Goal: Communication & Community: Participate in discussion

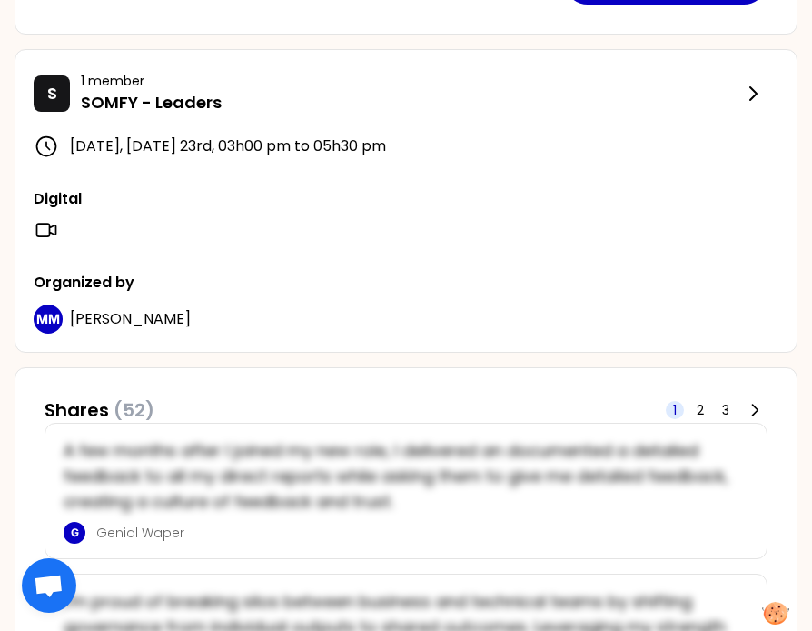
scroll to position [727, 0]
click at [760, 408] on icon at bounding box center [755, 409] width 18 height 18
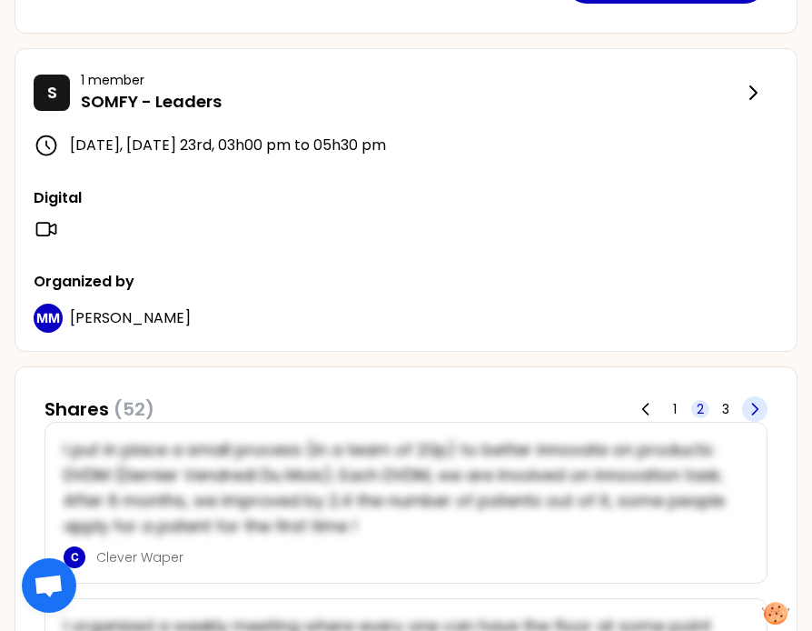
click at [760, 408] on icon at bounding box center [755, 409] width 18 height 18
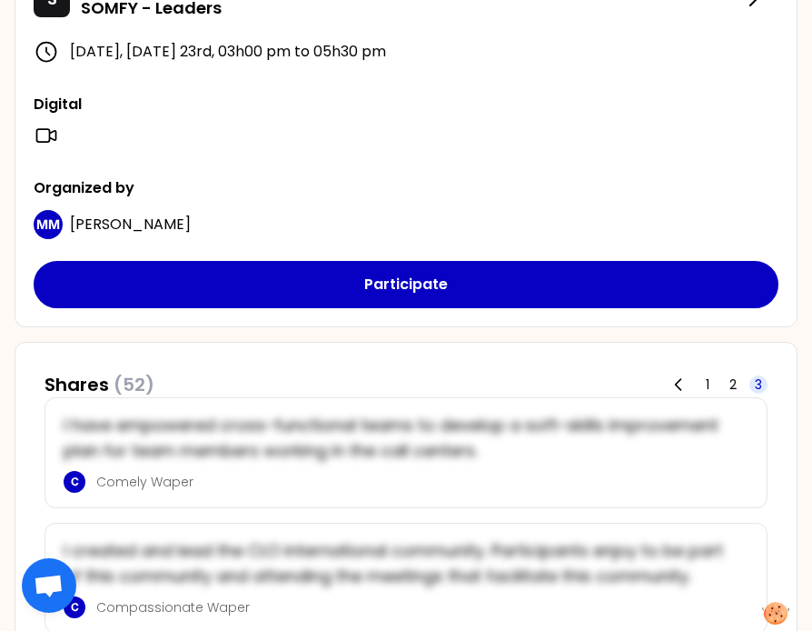
scroll to position [818, 0]
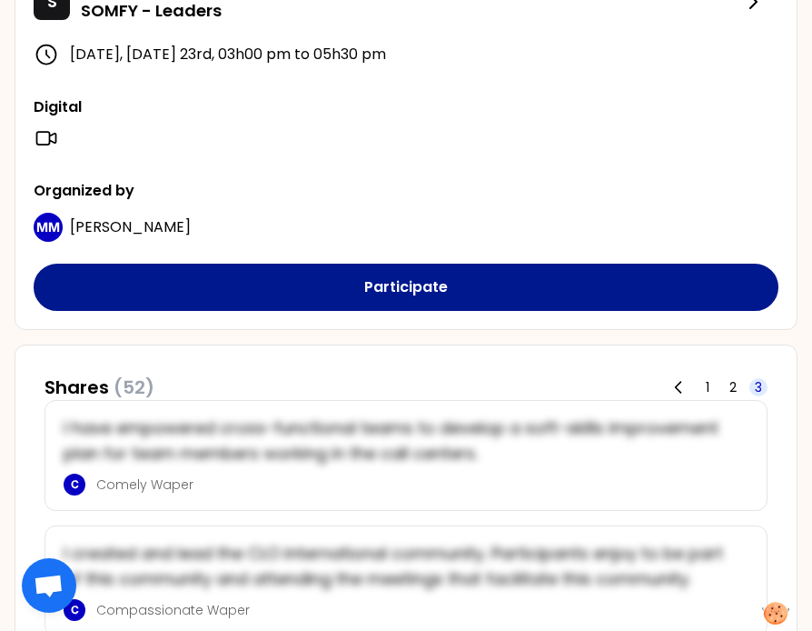
click at [278, 291] on button "Participate" at bounding box center [406, 287] width 745 height 47
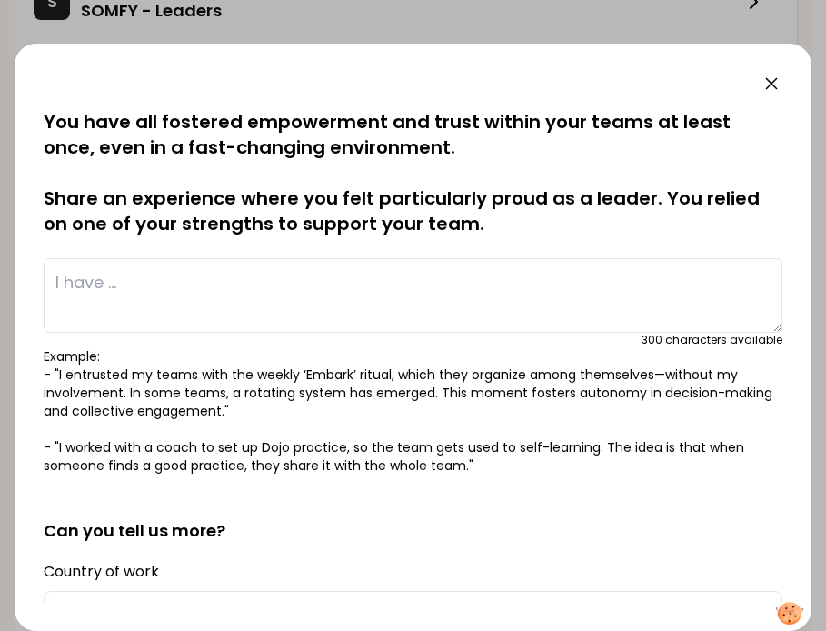
click at [775, 83] on icon at bounding box center [772, 84] width 22 height 22
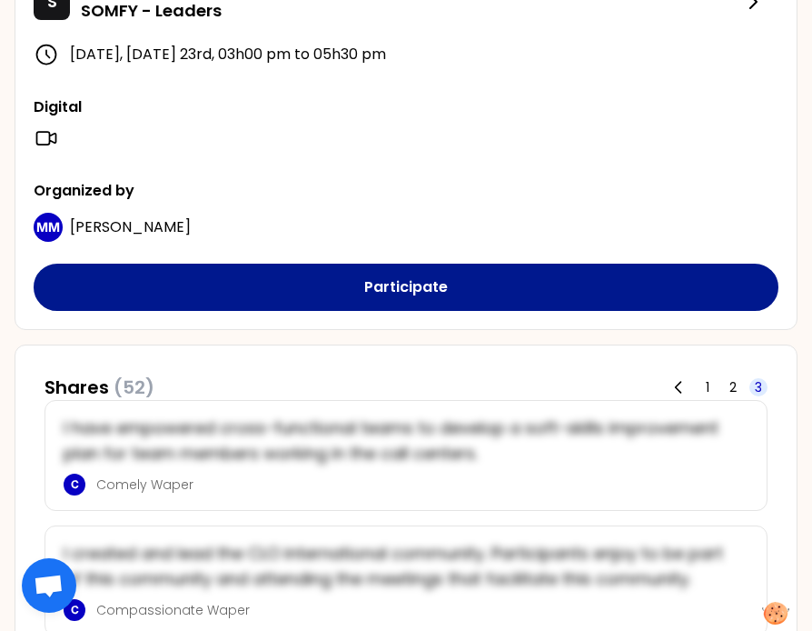
click at [404, 276] on button "Participate" at bounding box center [406, 287] width 745 height 47
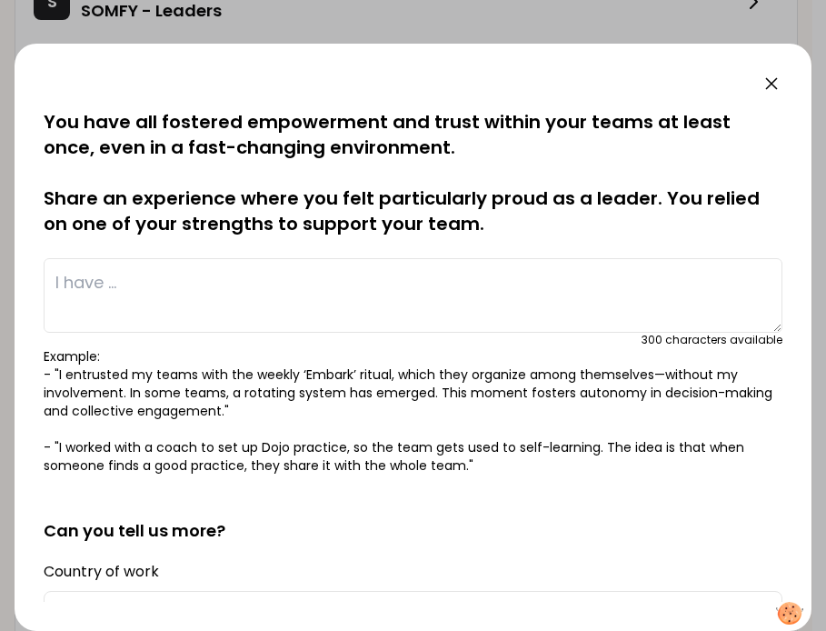
click at [338, 275] on textarea at bounding box center [413, 295] width 739 height 75
paste textarea "I have organized working sessions with my team to think about the change we are…"
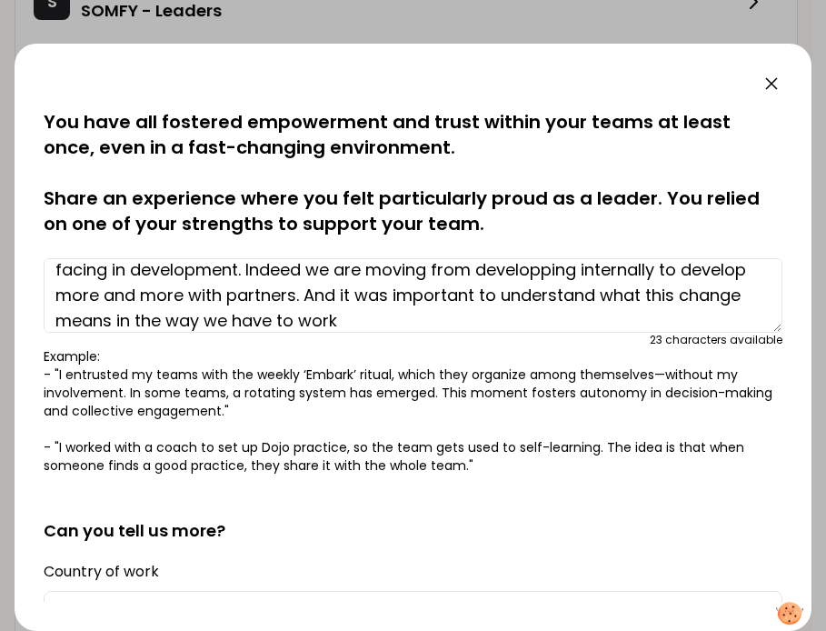
scroll to position [0, 0]
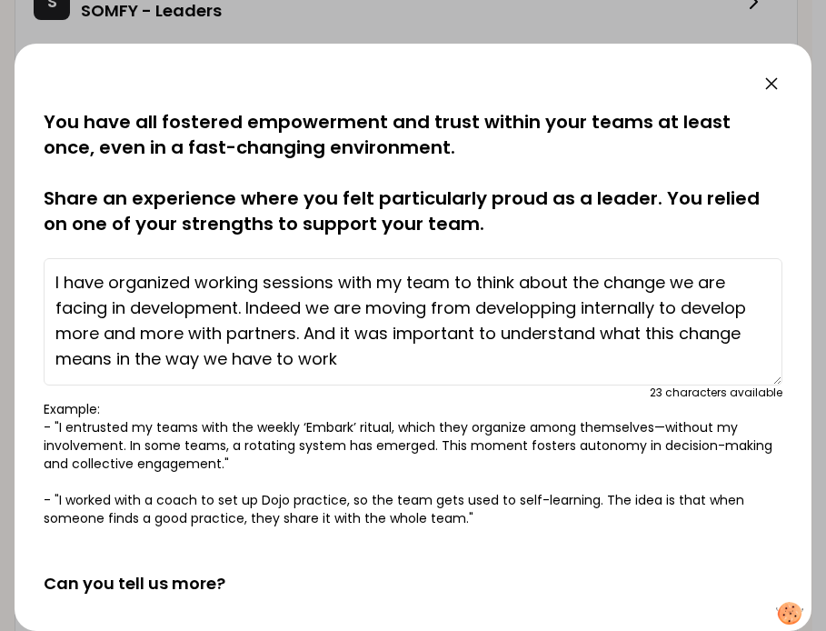
drag, startPoint x: 763, startPoint y: 328, endPoint x: 758, endPoint y: 372, distance: 44.0
click at [764, 377] on textarea "I have organized working sessions with my team to think about the change we are…" at bounding box center [413, 321] width 739 height 127
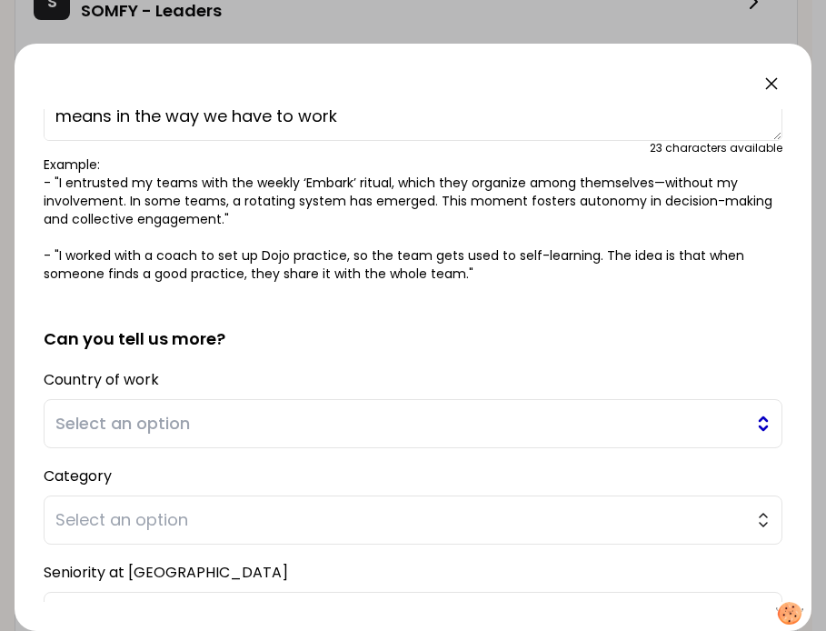
scroll to position [273, 0]
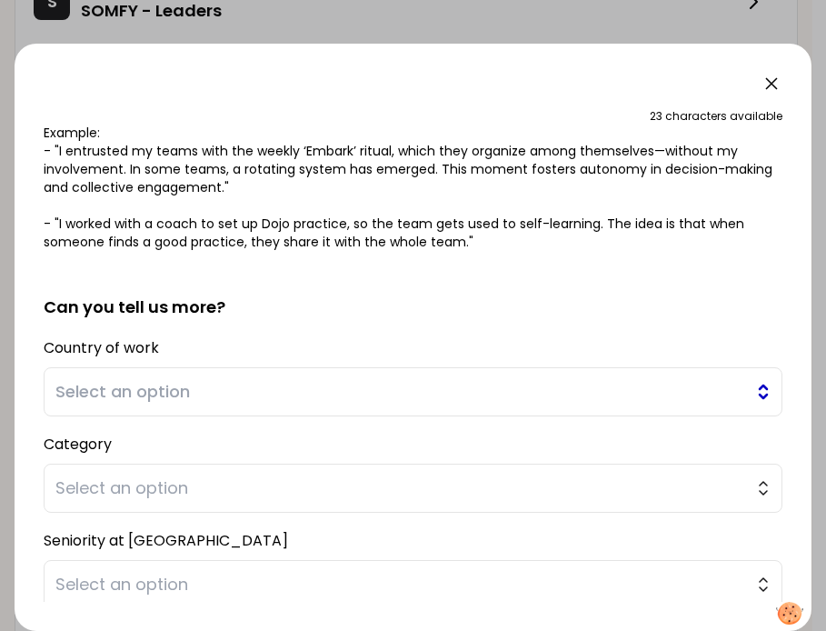
type textarea "I have organized working sessions with my team to think about the change we are…"
click at [487, 389] on span "Select an option" at bounding box center [400, 391] width 690 height 25
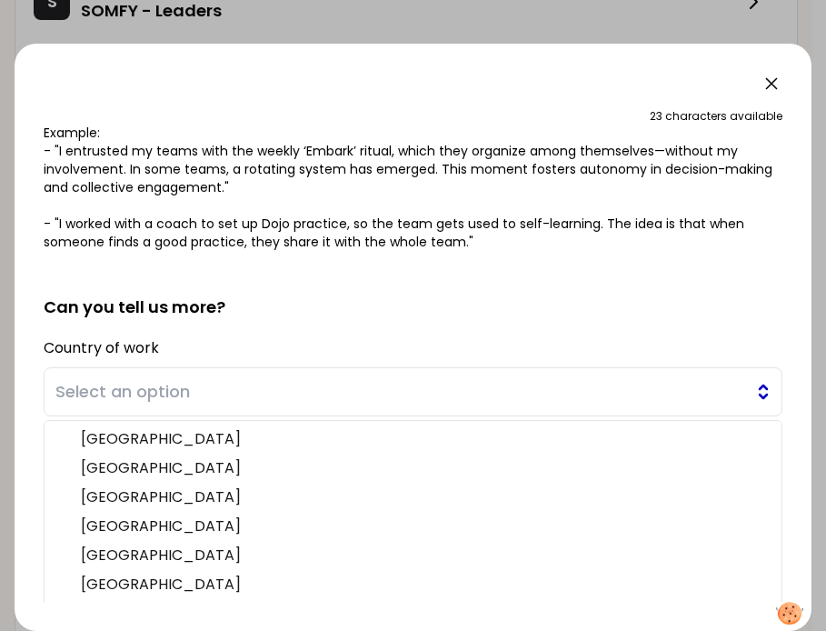
click at [332, 393] on span "Select an option" at bounding box center [400, 391] width 690 height 25
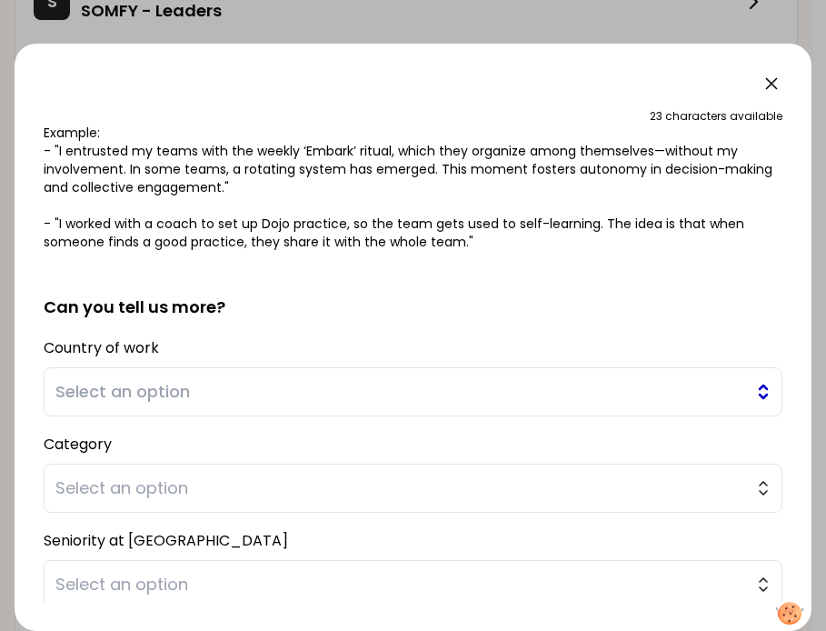
click at [332, 393] on span "Select an option" at bounding box center [400, 391] width 690 height 25
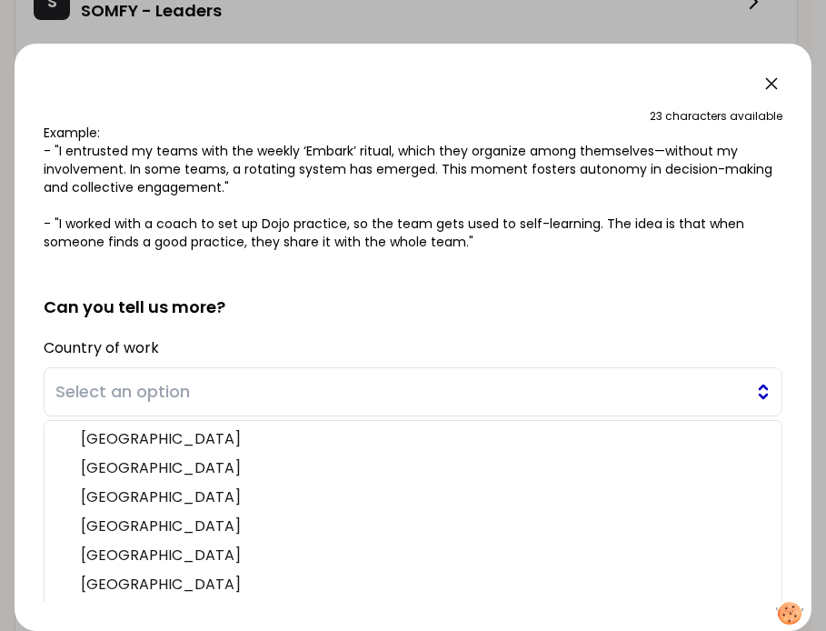
scroll to position [299, 0]
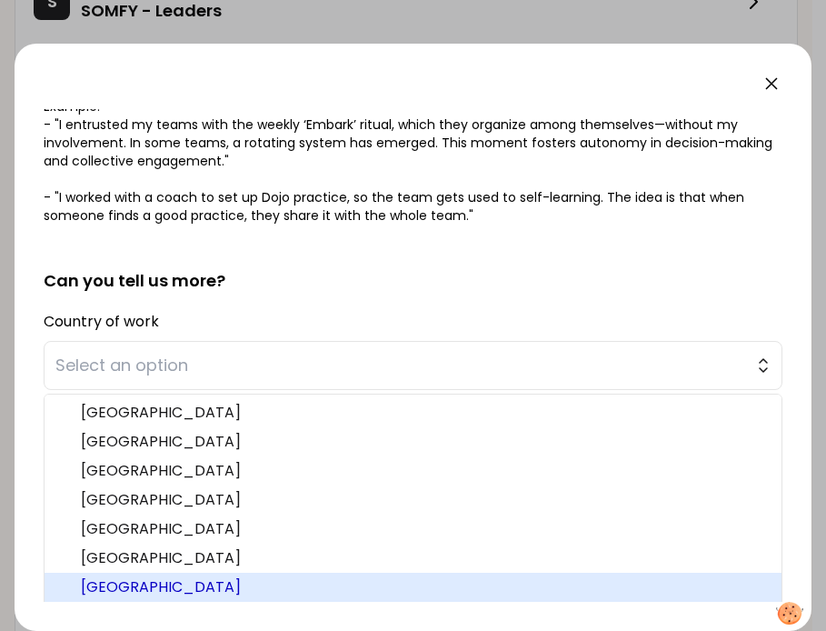
click at [265, 582] on span "[GEOGRAPHIC_DATA]" at bounding box center [424, 587] width 686 height 22
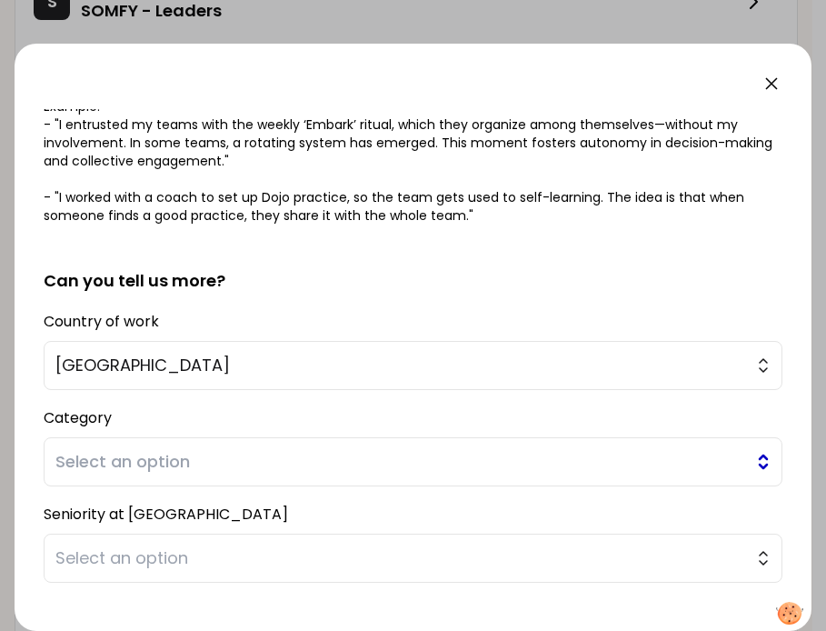
click at [274, 464] on span "Select an option" at bounding box center [400, 461] width 690 height 25
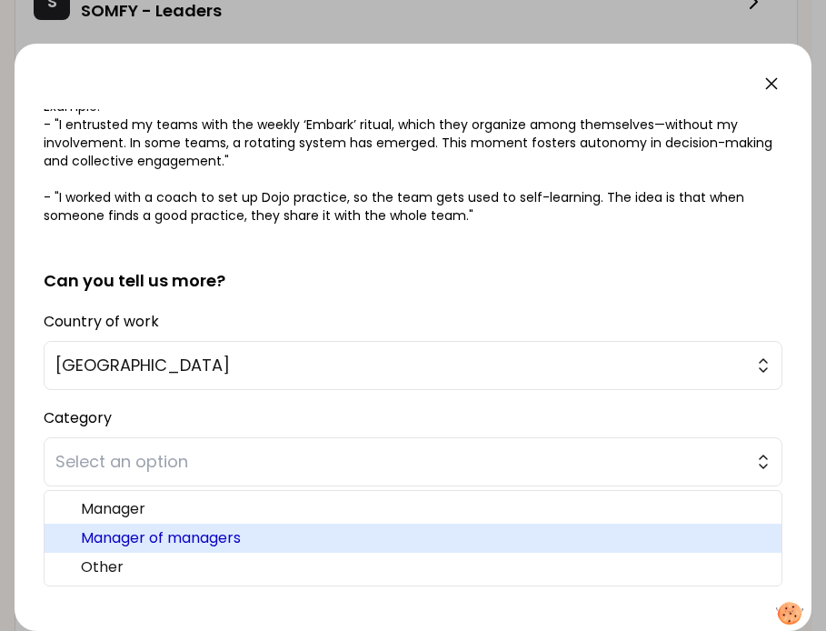
click at [236, 527] on span "Manager of managers" at bounding box center [424, 538] width 686 height 22
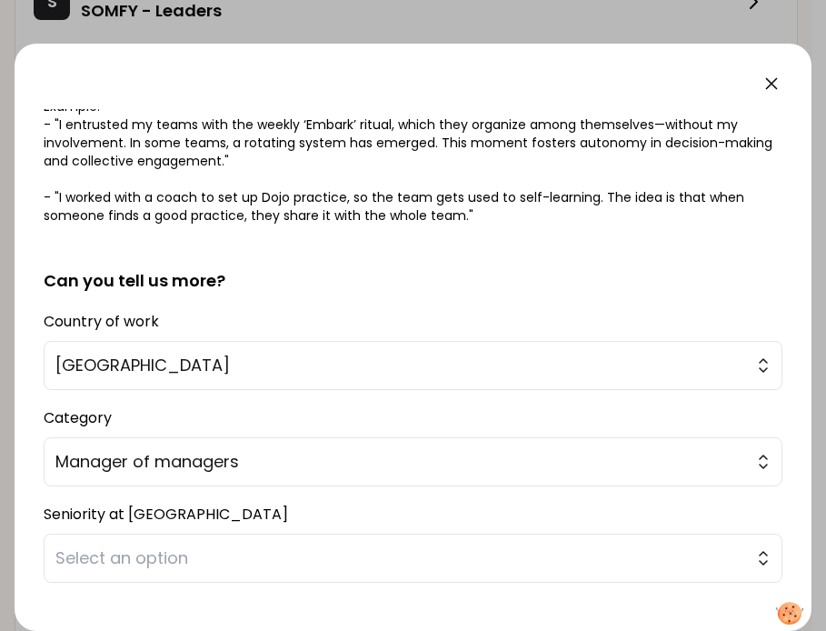
scroll to position [390, 0]
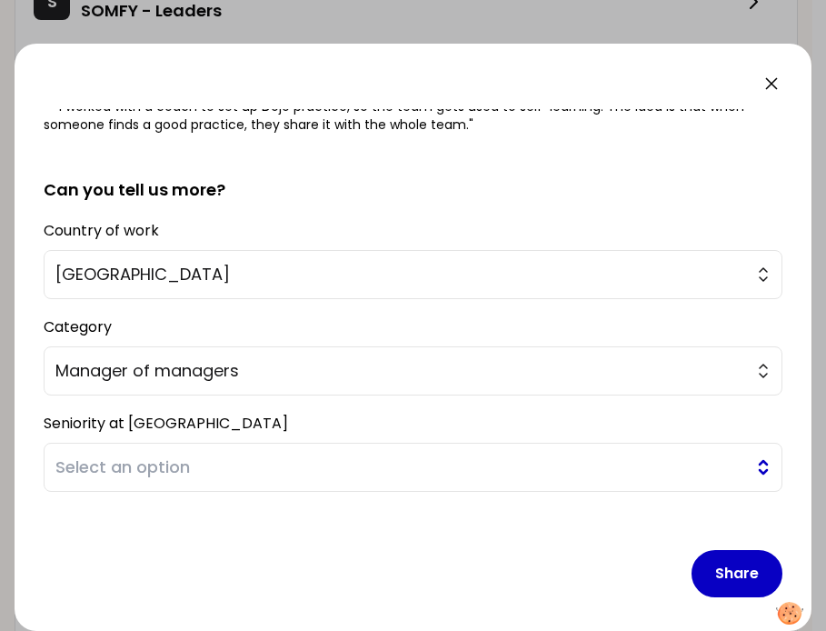
click at [284, 467] on span "Select an option" at bounding box center [400, 466] width 690 height 25
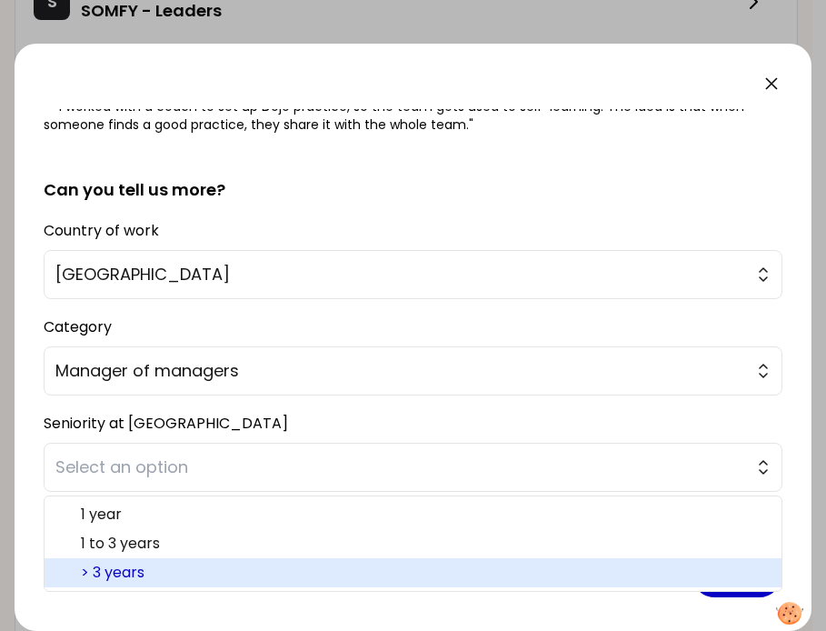
click at [229, 572] on span "> 3 years" at bounding box center [424, 573] width 686 height 22
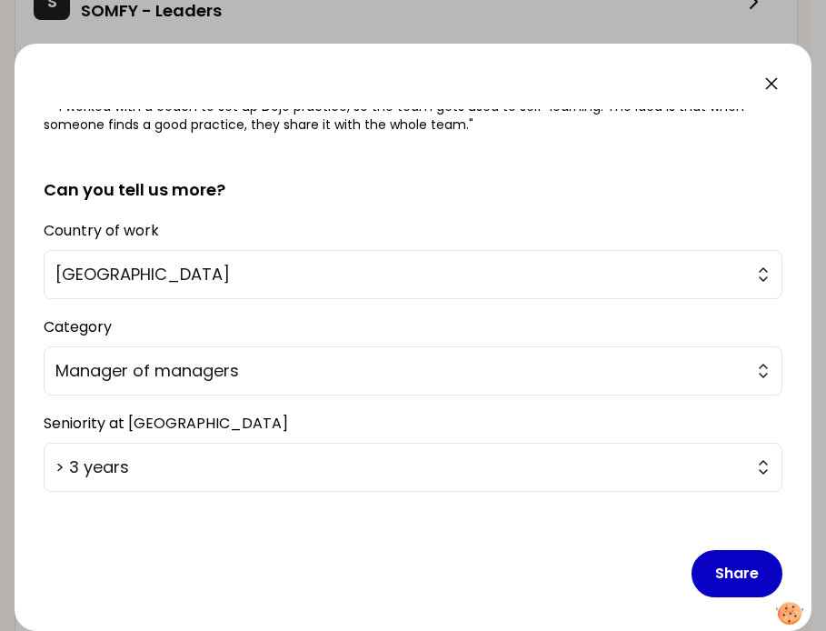
scroll to position [400, 0]
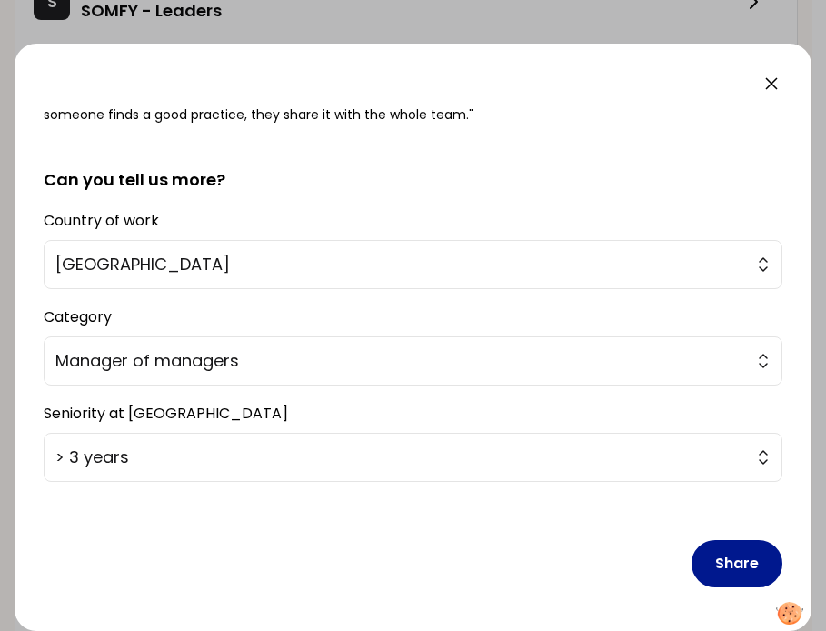
click at [713, 575] on button "Share" at bounding box center [737, 563] width 91 height 47
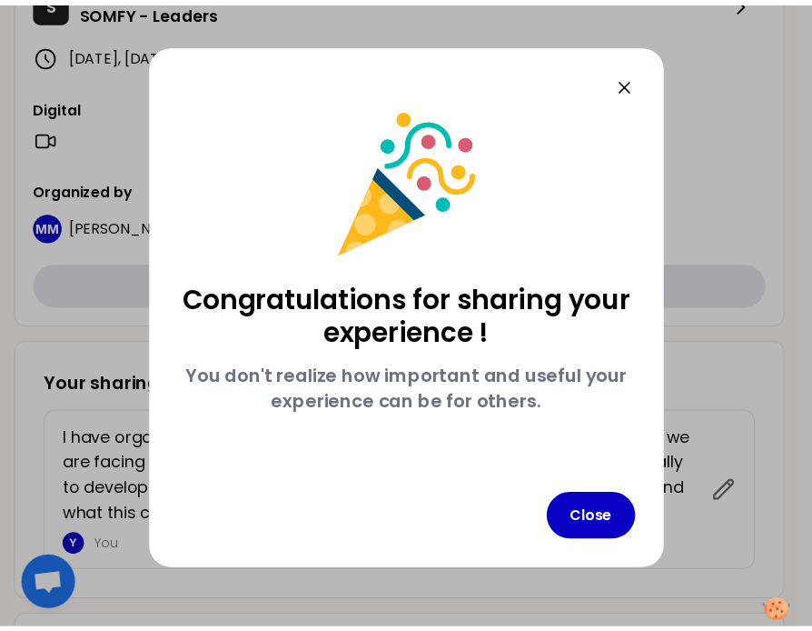
scroll to position [0, 0]
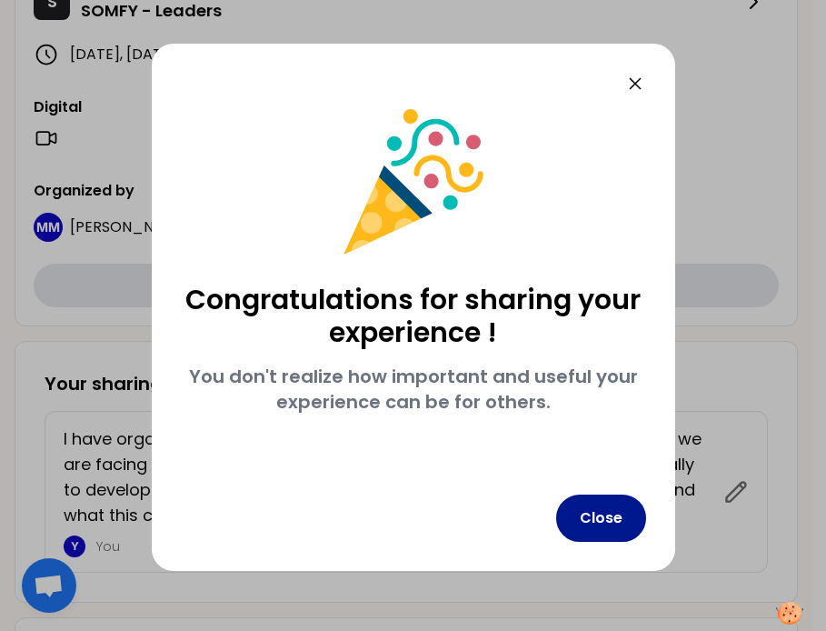
click at [609, 521] on button "Close" at bounding box center [601, 517] width 90 height 47
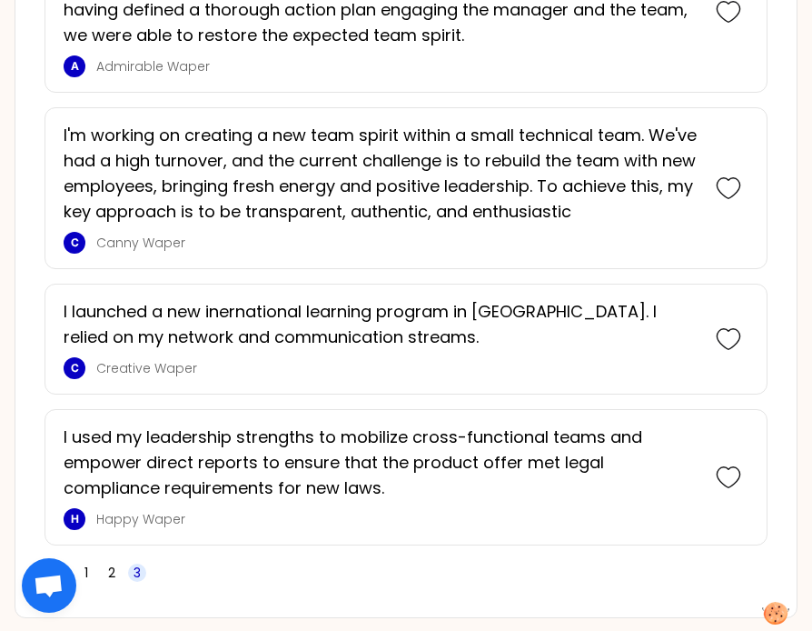
scroll to position [2819, 0]
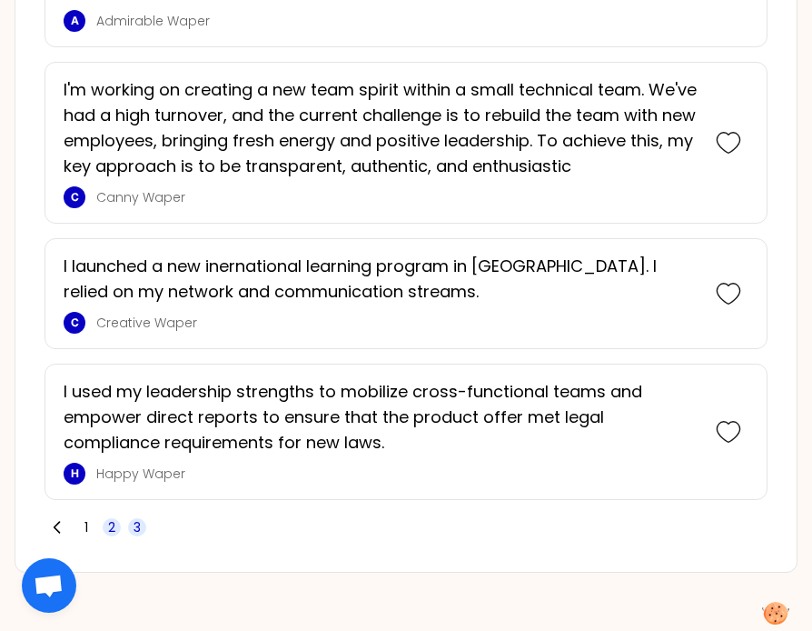
click at [108, 523] on span "2" at bounding box center [111, 527] width 7 height 18
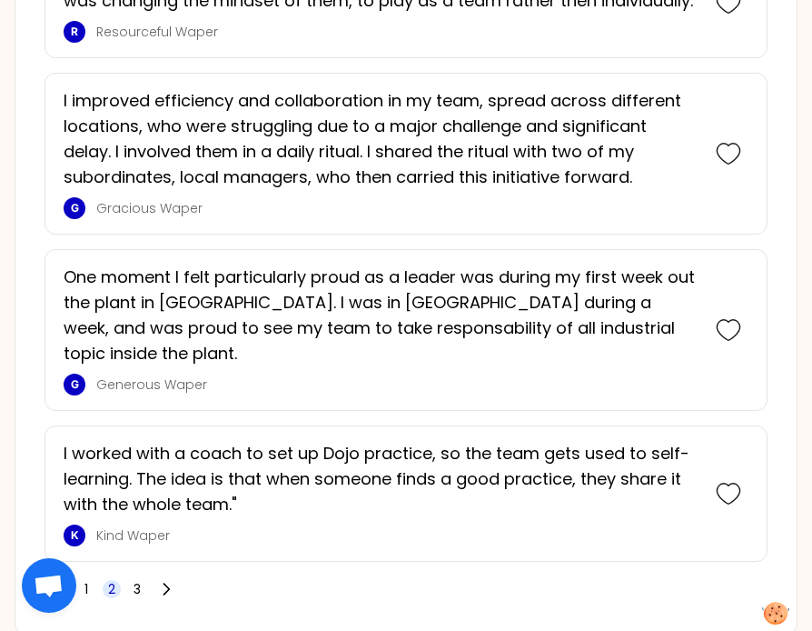
scroll to position [4179, 0]
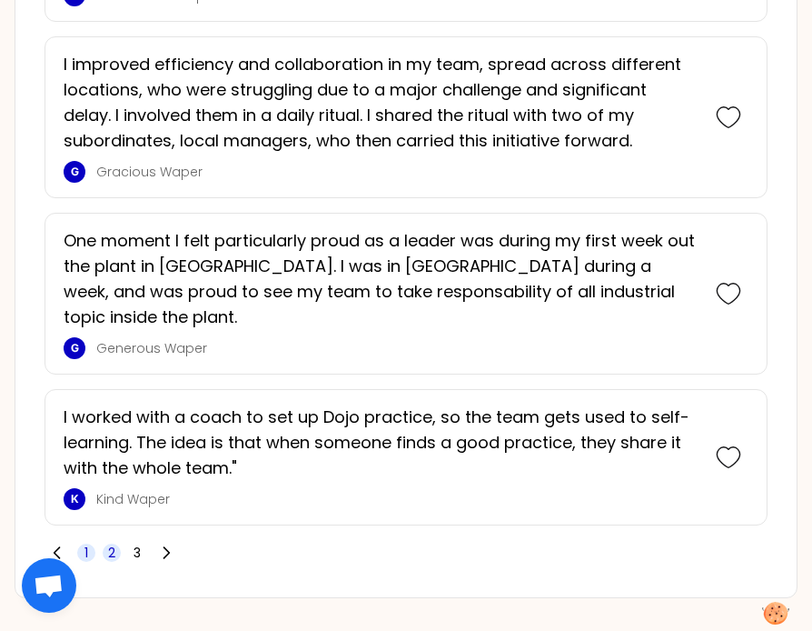
click at [81, 543] on span "1" at bounding box center [86, 552] width 18 height 18
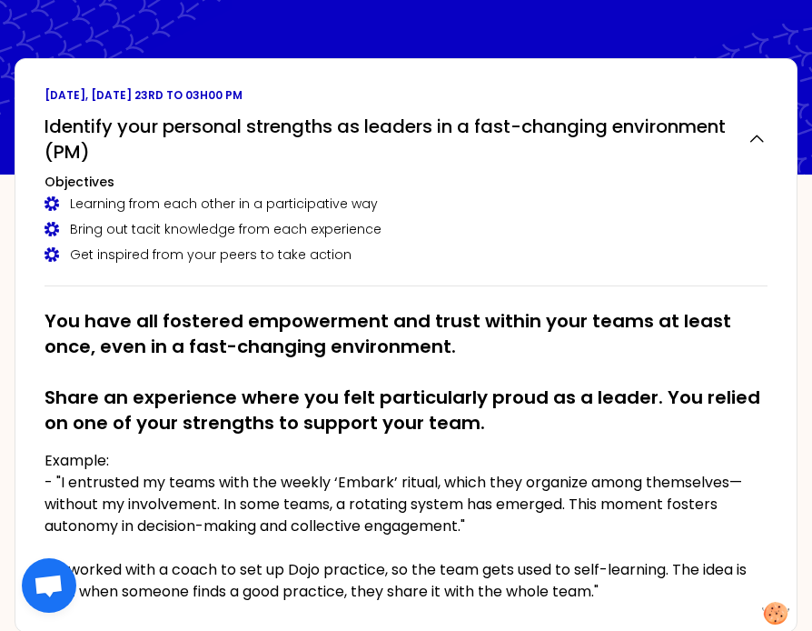
scroll to position [0, 0]
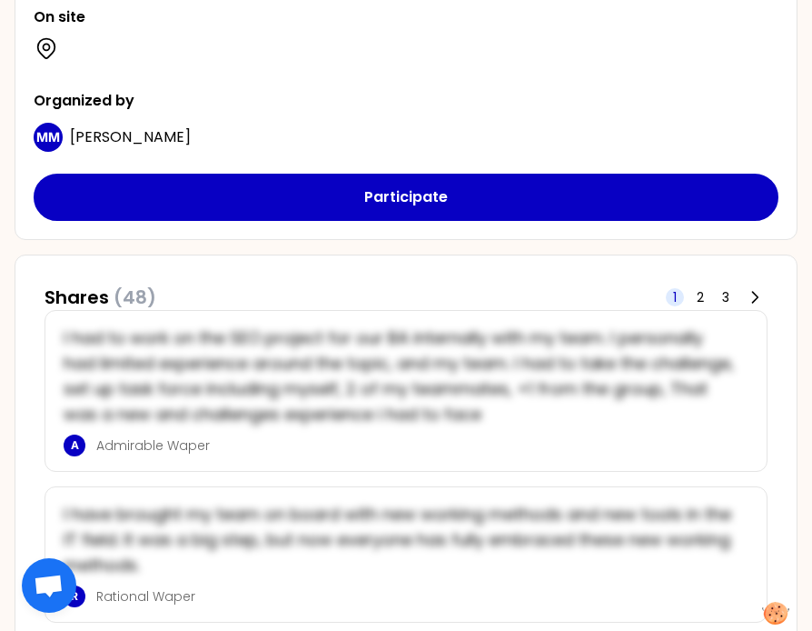
scroll to position [909, 0]
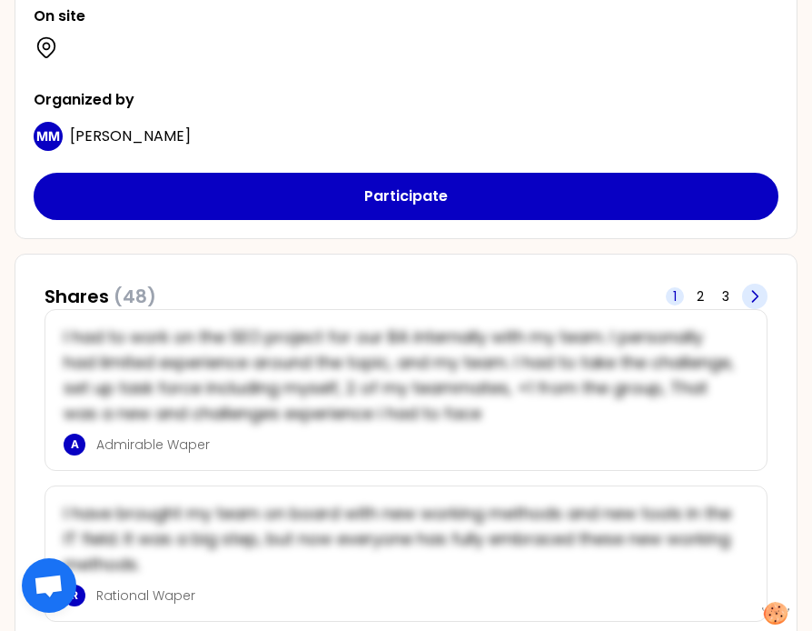
click at [746, 304] on icon at bounding box center [755, 296] width 18 height 18
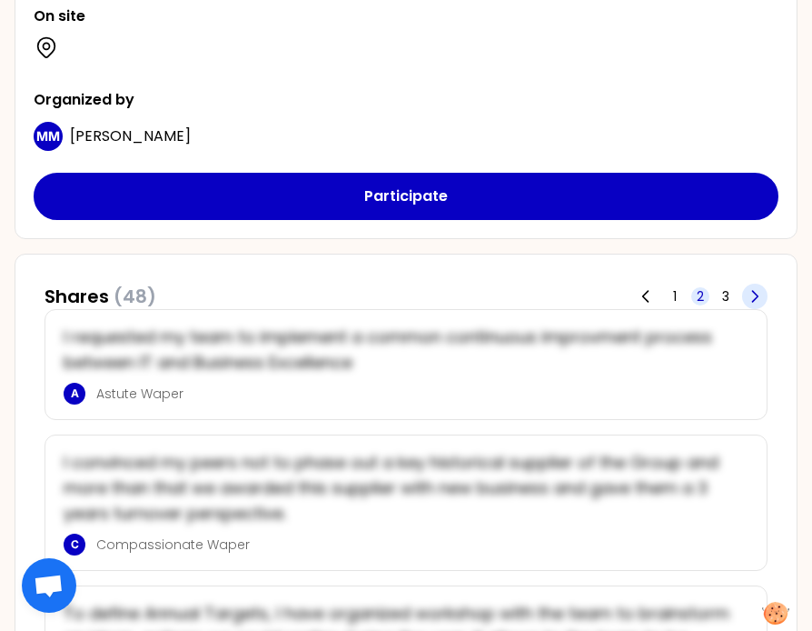
click at [746, 304] on icon at bounding box center [755, 296] width 18 height 18
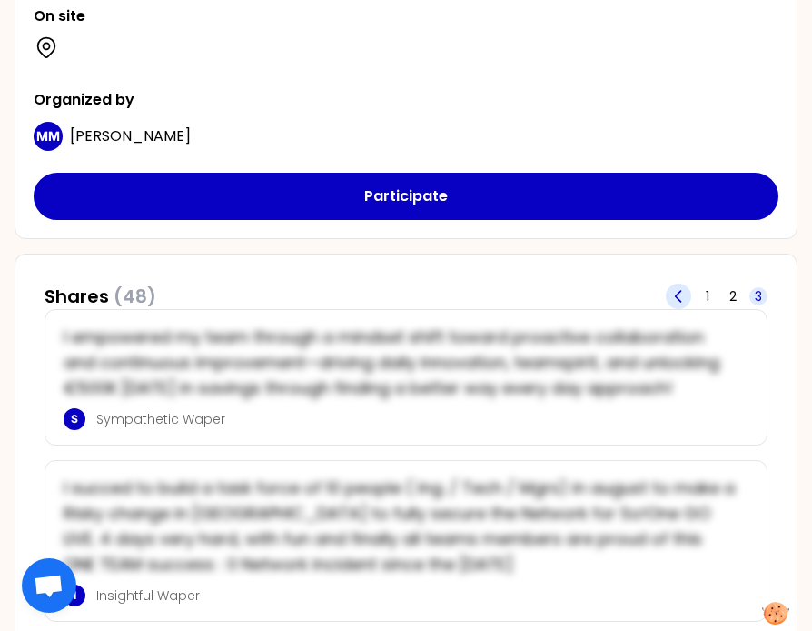
click at [682, 294] on icon at bounding box center [679, 296] width 18 height 18
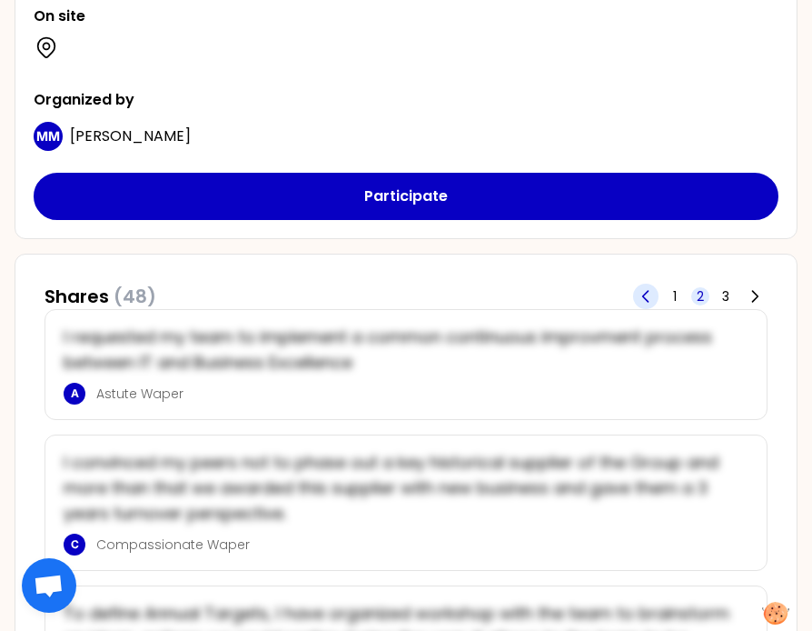
click at [682, 294] on span "1" at bounding box center [675, 296] width 18 height 18
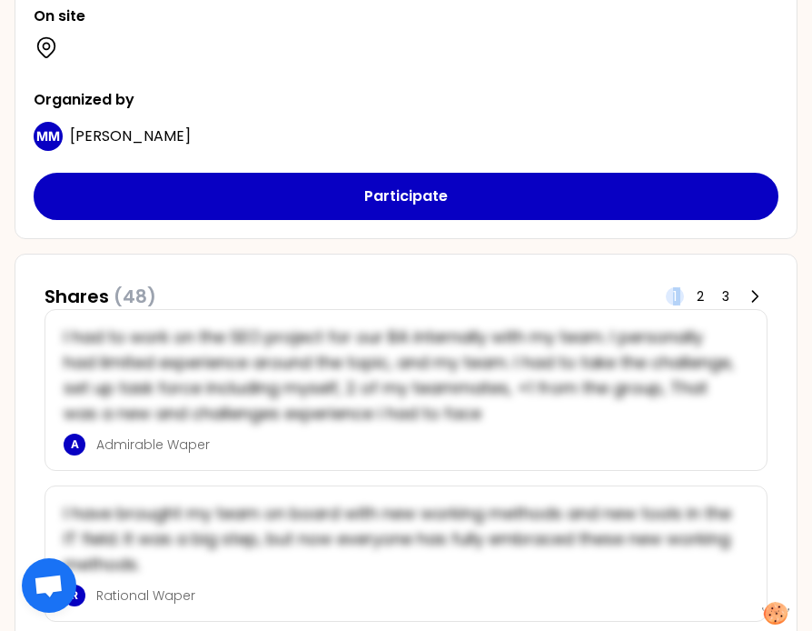
click at [682, 294] on span "1" at bounding box center [675, 296] width 18 height 18
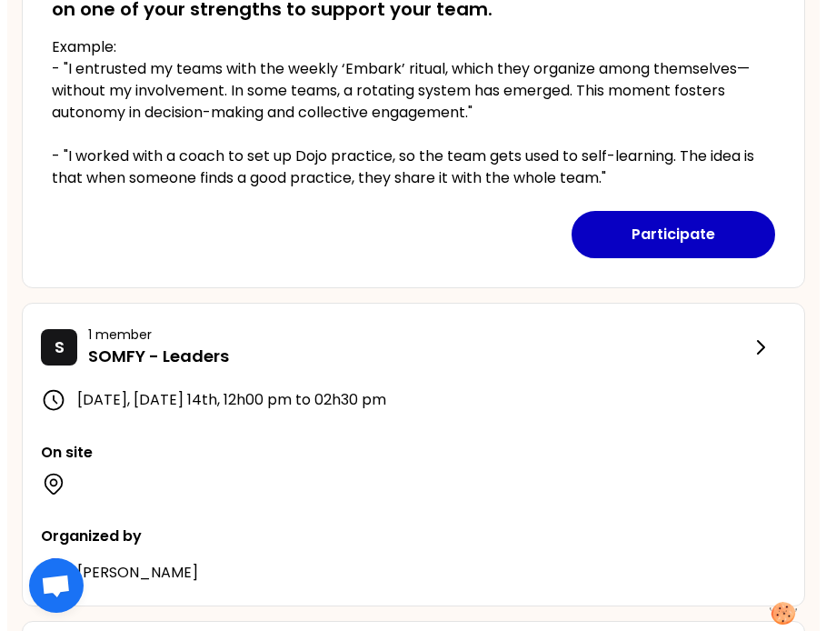
scroll to position [545, 0]
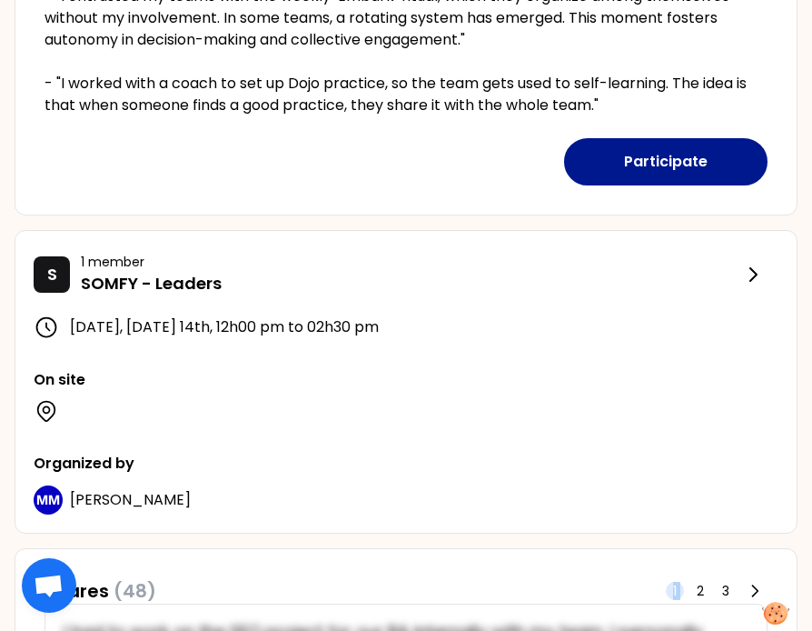
click at [633, 170] on button "Participate" at bounding box center [666, 161] width 204 height 47
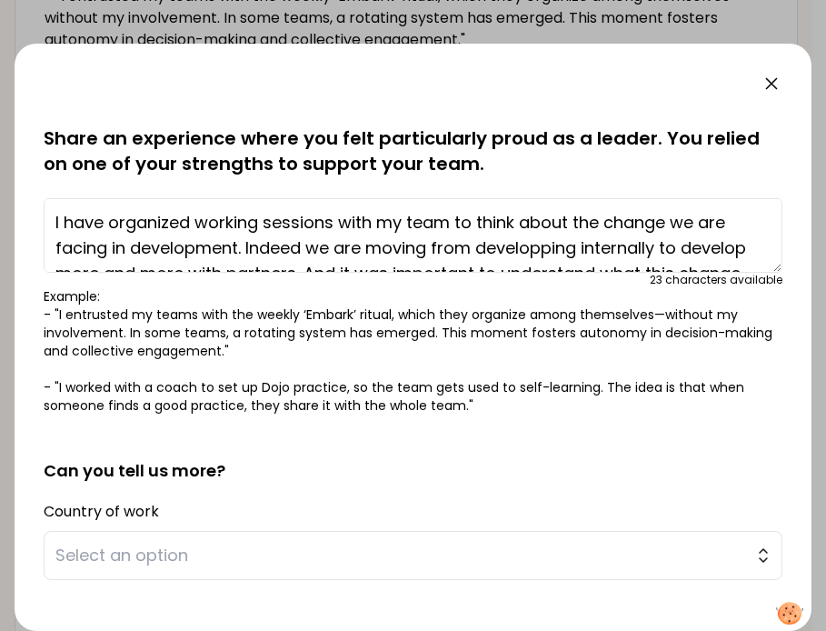
scroll to position [91, 0]
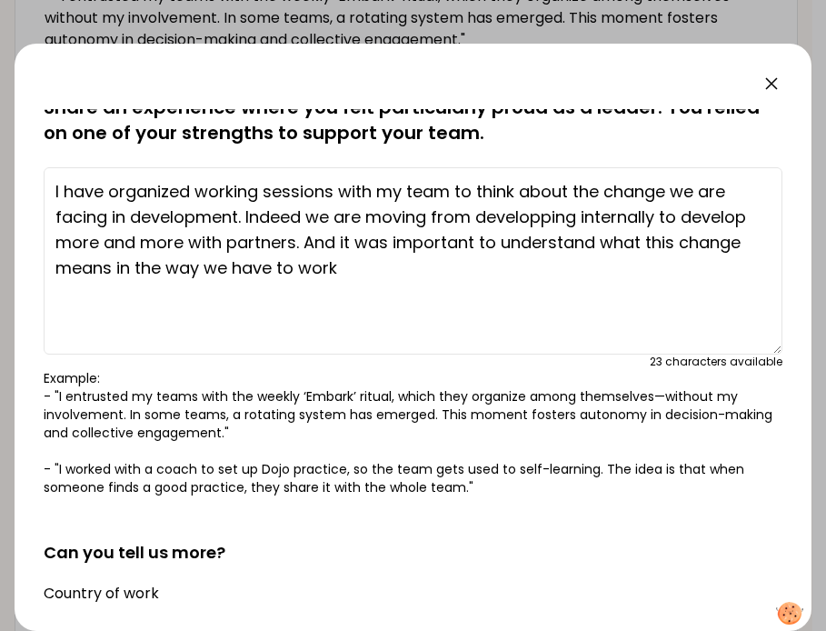
drag, startPoint x: 763, startPoint y: 237, endPoint x: 760, endPoint y: 350, distance: 112.7
click at [760, 350] on textarea "I have organized working sessions with my team to think about the change we are…" at bounding box center [413, 260] width 739 height 187
drag, startPoint x: 376, startPoint y: 273, endPoint x: 42, endPoint y: 180, distance: 347.1
click at [42, 180] on div "saved You have all fostered empowerment and trust within your teams at least on…" at bounding box center [413, 337] width 797 height 587
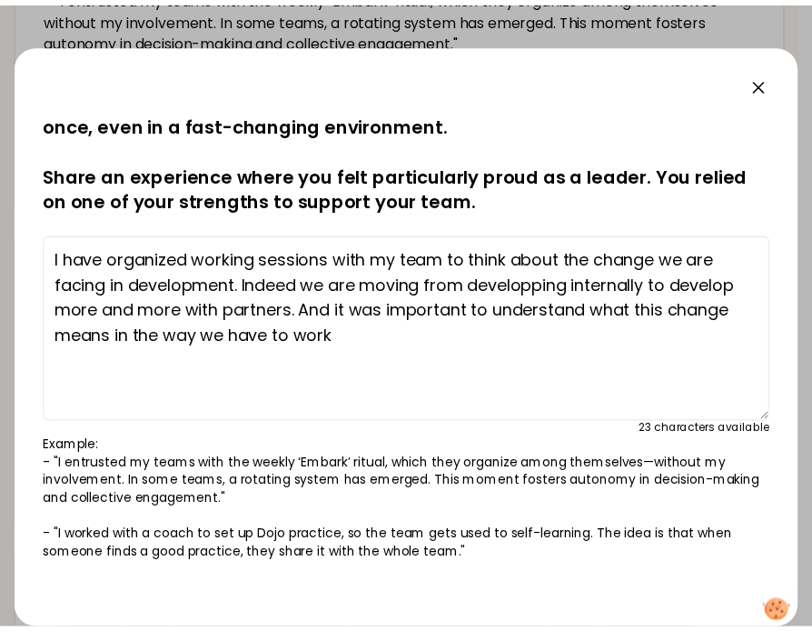
scroll to position [9, 0]
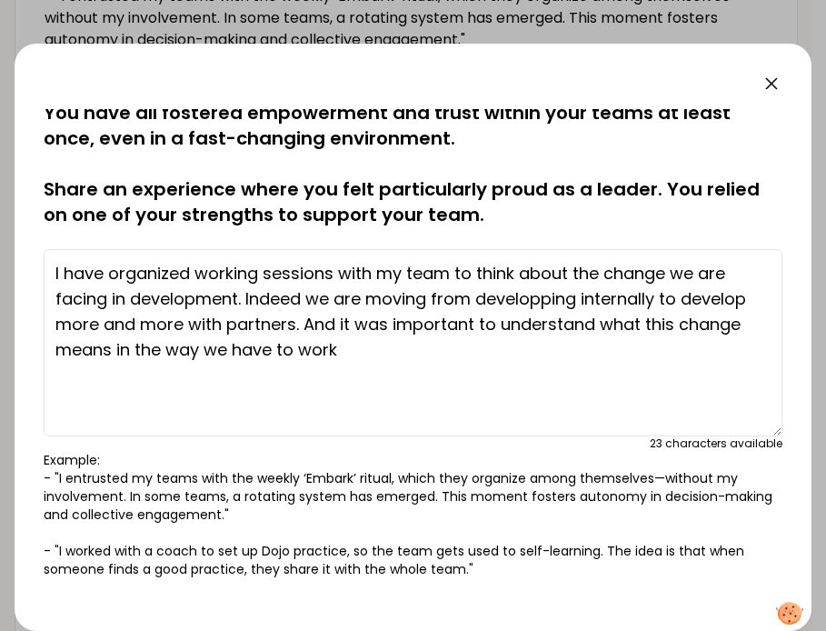
click at [770, 83] on icon at bounding box center [771, 83] width 11 height 11
